Goal: Information Seeking & Learning: Learn about a topic

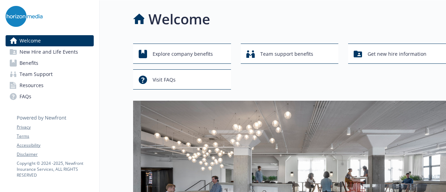
click at [40, 63] on link "Benefits" at bounding box center [50, 62] width 88 height 11
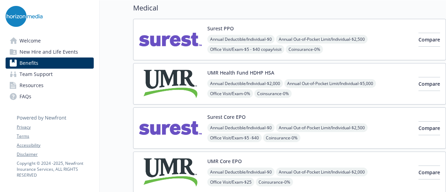
scroll to position [70, 0]
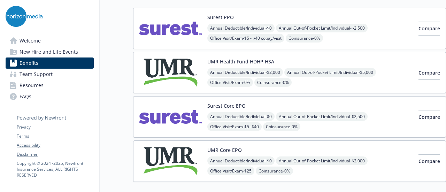
click at [297, 102] on div "Surest Core EPO Annual Deductible/Individual - $0 Annual Out-of-Pocket Limit/In…" at bounding box center [309, 117] width 205 height 30
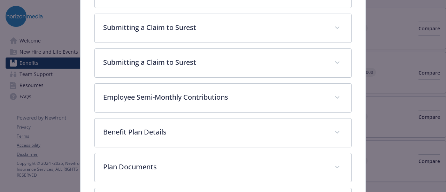
scroll to position [404, 0]
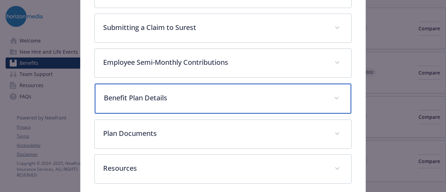
click at [271, 97] on p "Benefit Plan Details" at bounding box center [214, 98] width 221 height 10
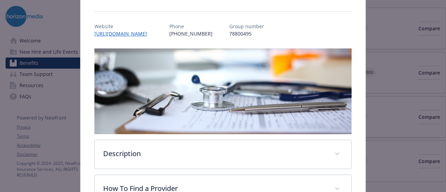
scroll to position [0, 0]
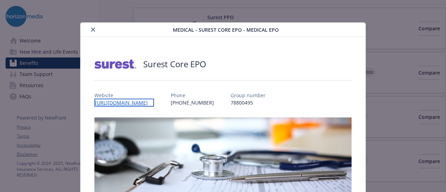
click at [121, 101] on link "[URL][DOMAIN_NAME]" at bounding box center [124, 103] width 60 height 8
click at [252, 97] on p "Group number" at bounding box center [246, 95] width 35 height 7
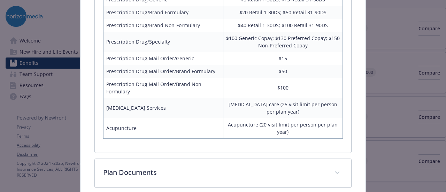
scroll to position [788, 0]
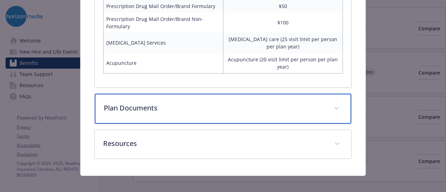
click at [278, 103] on p "Plan Documents" at bounding box center [214, 108] width 221 height 10
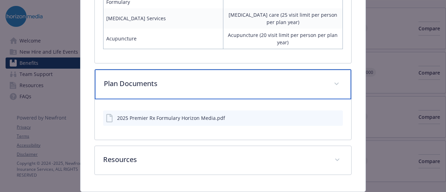
scroll to position [830, 0]
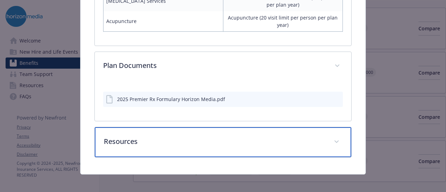
click at [263, 140] on p "Resources" at bounding box center [214, 141] width 221 height 10
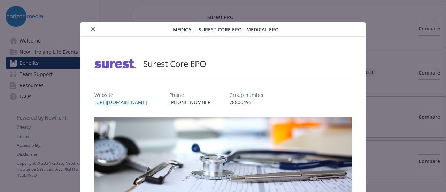
scroll to position [0, 0]
click at [93, 30] on icon "close" at bounding box center [93, 30] width 4 height 4
